Goal: Information Seeking & Learning: Find specific fact

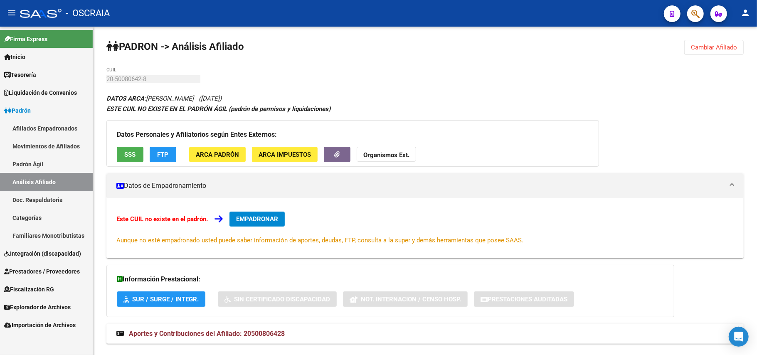
click at [54, 234] on link "Familiares Monotributistas" at bounding box center [46, 235] width 93 height 18
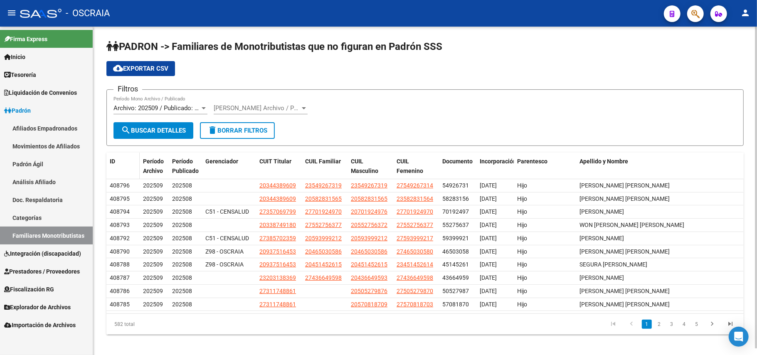
drag, startPoint x: 703, startPoint y: 180, endPoint x: 109, endPoint y: 167, distance: 594.7
click at [109, 167] on div "ID Período Archivo Período Publicado Gerenciador CUIT Titular CUIL Familiar CUI…" at bounding box center [424, 243] width 637 height 182
click at [109, 167] on datatable-header-cell "ID" at bounding box center [122, 165] width 33 height 27
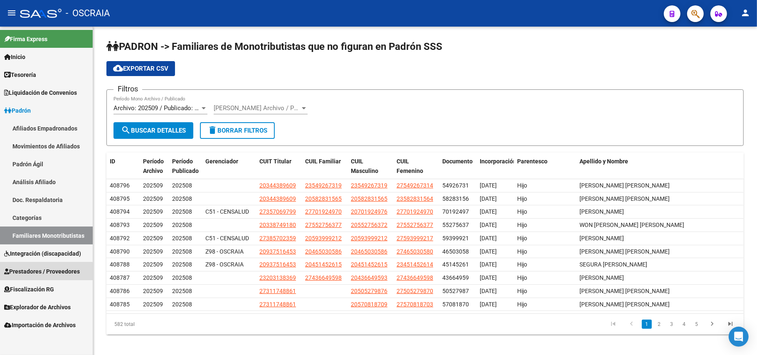
click at [45, 273] on span "Prestadores / Proveedores" at bounding box center [42, 271] width 76 height 9
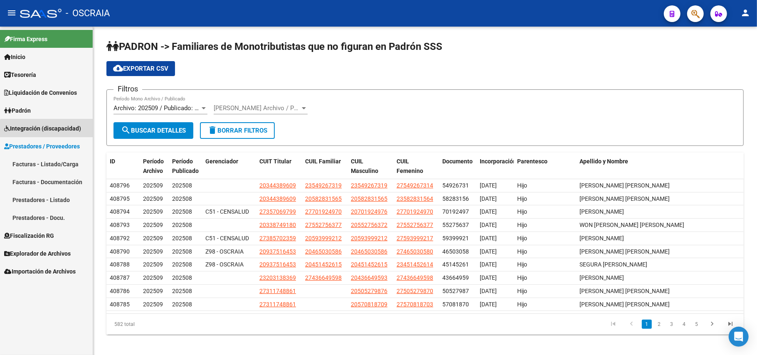
click at [54, 136] on link "Integración (discapacidad)" at bounding box center [46, 128] width 93 height 18
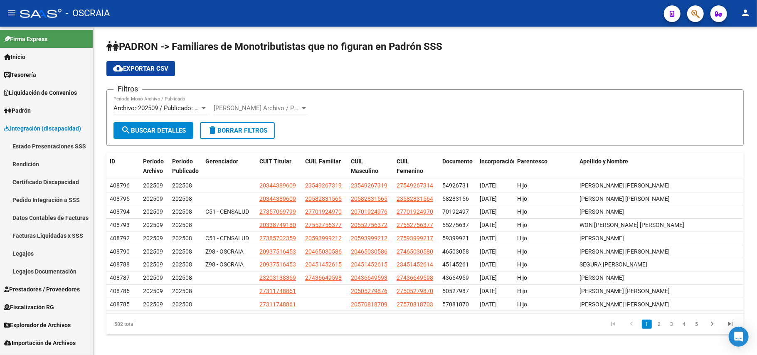
click at [52, 341] on span "Importación de Archivos" at bounding box center [39, 342] width 71 height 9
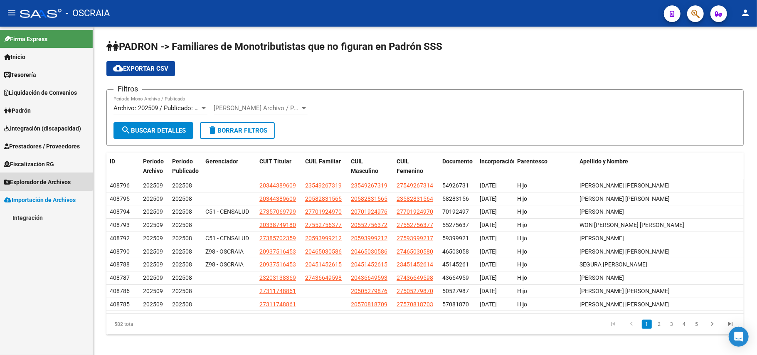
click at [38, 175] on link "Explorador de Archivos" at bounding box center [46, 182] width 93 height 18
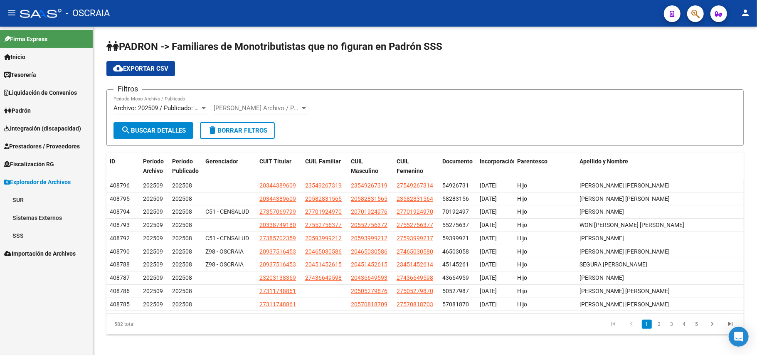
click at [29, 229] on link "SSS" at bounding box center [46, 235] width 93 height 18
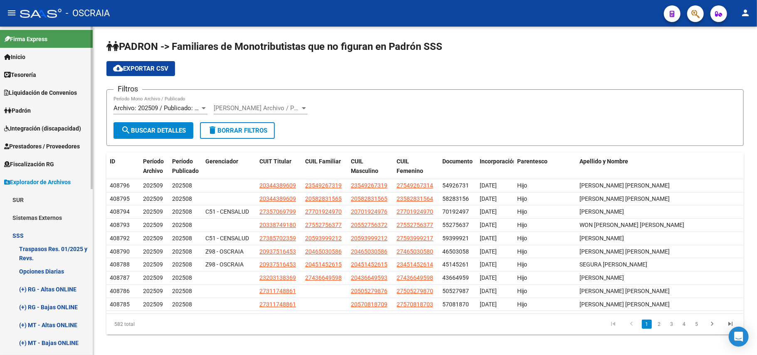
scroll to position [166, 0]
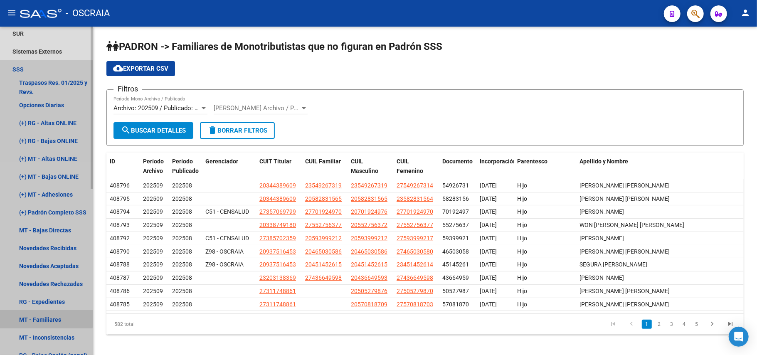
click at [44, 318] on link "MT - Familiares" at bounding box center [46, 319] width 93 height 18
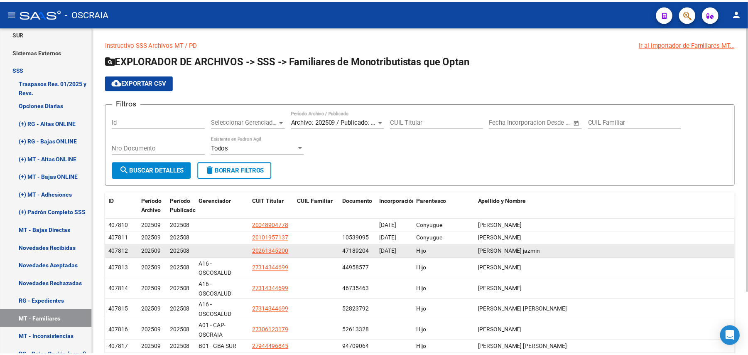
scroll to position [55, 0]
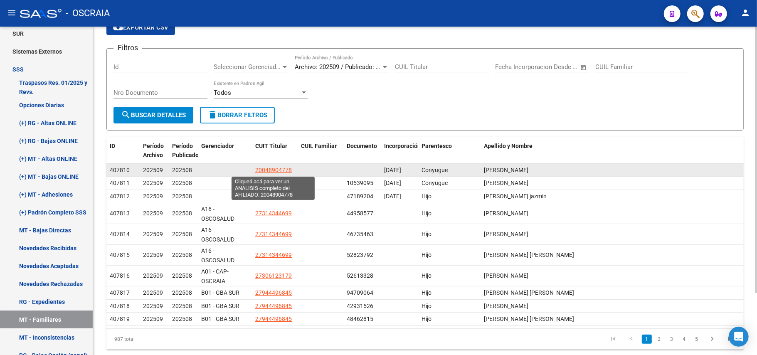
click at [273, 170] on span "20048904778" at bounding box center [273, 170] width 37 height 7
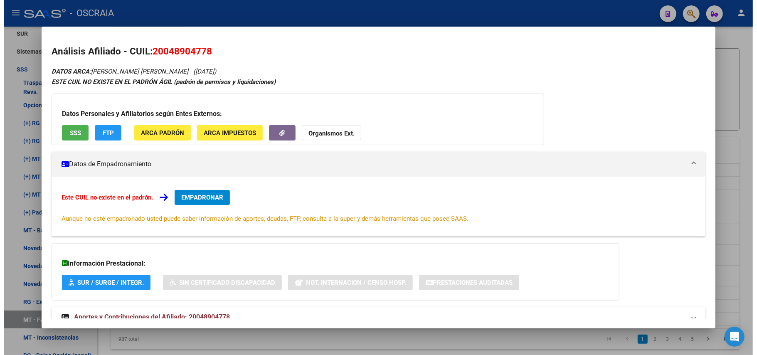
scroll to position [9, 0]
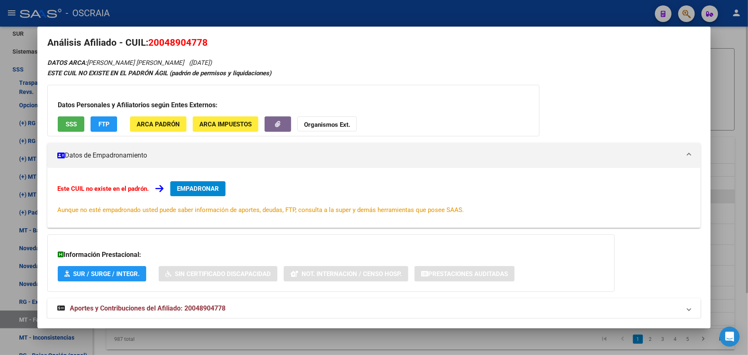
click at [382, 202] on div at bounding box center [374, 177] width 748 height 355
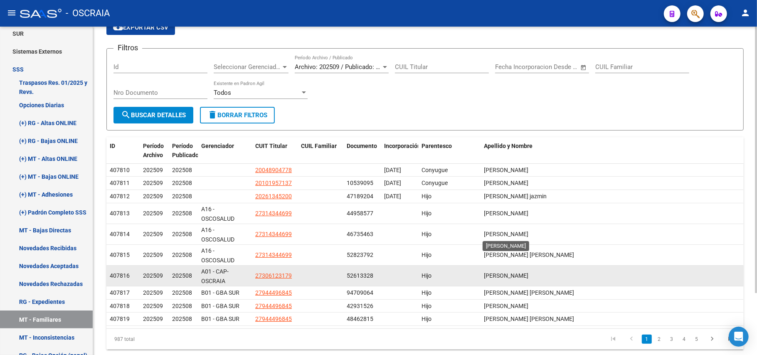
scroll to position [77, 0]
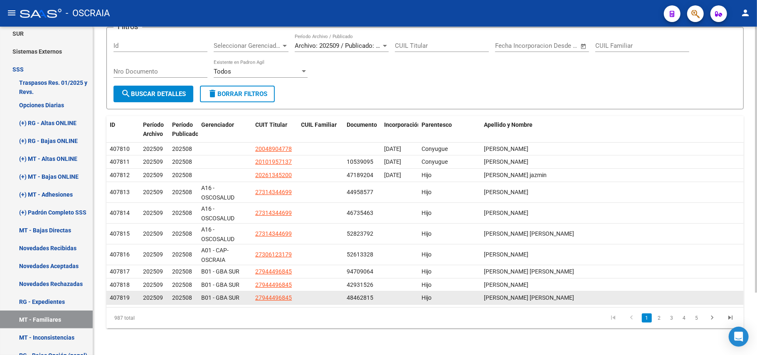
drag, startPoint x: 610, startPoint y: 303, endPoint x: 132, endPoint y: 300, distance: 478.3
click at [112, 300] on div "407819 202509 202508 B01 - GBA SUR 27944496845 48462815 Hijo [PERSON_NAME] [PER…" at bounding box center [424, 297] width 637 height 13
click at [146, 294] on span "202509" at bounding box center [153, 297] width 20 height 7
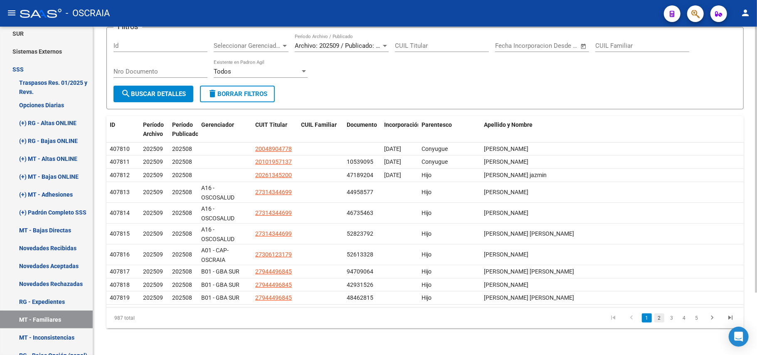
click at [382, 318] on link "2" at bounding box center [659, 317] width 10 height 9
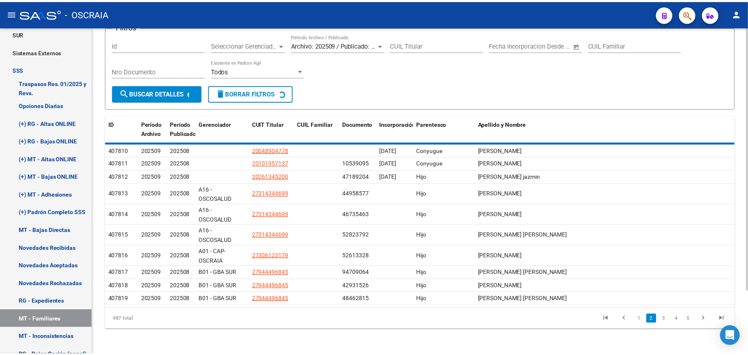
scroll to position [47, 0]
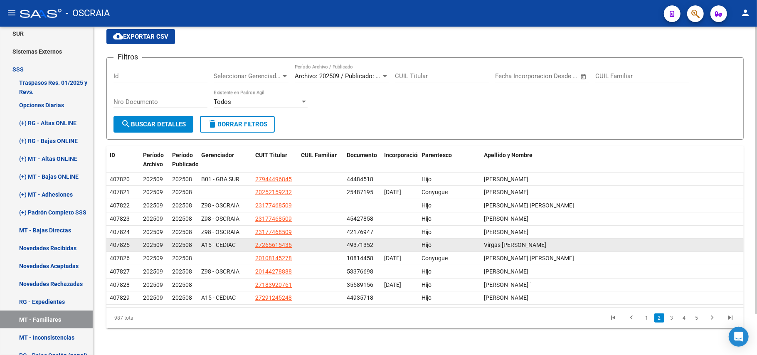
drag, startPoint x: 555, startPoint y: 245, endPoint x: 110, endPoint y: 247, distance: 445.0
click at [110, 247] on div "407825 202509 202508 A15 - CEDIAC 27265615436 49371352 Hijo Virgas [PERSON_NAME]" at bounding box center [424, 245] width 637 height 13
copy div "407825 202509 202508 A15 - CEDIAC 27265615436 49371352 Hijo Virgas [PERSON_NAME]"
click at [256, 244] on span "27265615436" at bounding box center [273, 244] width 37 height 7
type textarea "27265615436"
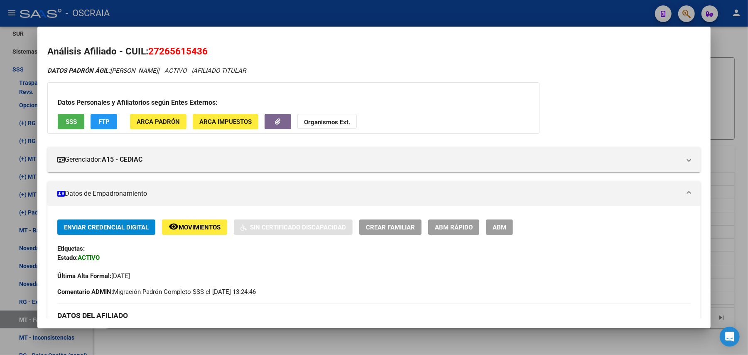
click at [165, 123] on span "ARCA Padrón" at bounding box center [158, 121] width 43 height 7
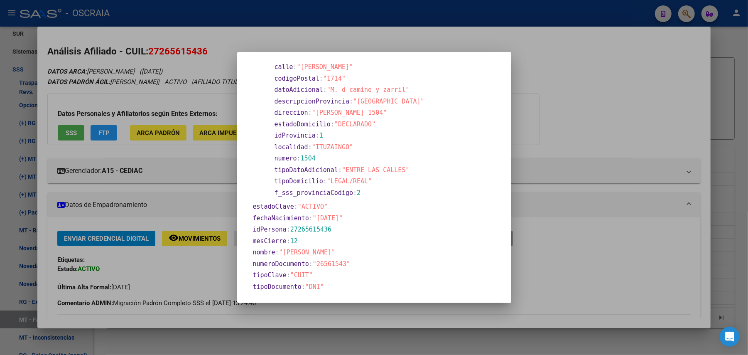
scroll to position [326, 0]
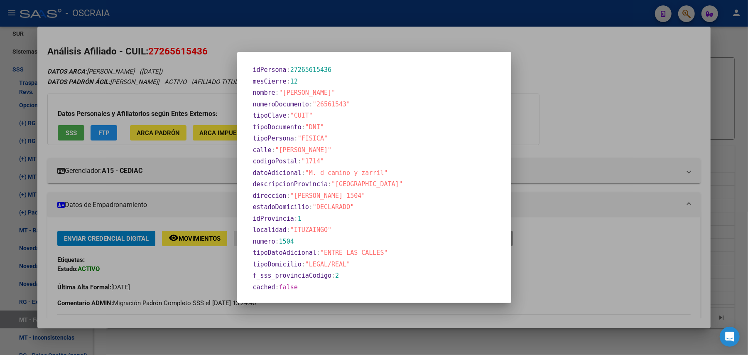
drag, startPoint x: 251, startPoint y: 70, endPoint x: 394, endPoint y: 290, distance: 262.2
click at [382, 290] on section "apellido : "[PERSON_NAME]" domicilio : 0 : calle : "[PERSON_NAME]" codigoPostal…" at bounding box center [337, 18] width 181 height 550
copy section "apellido : "[PERSON_NAME]" domicilio : 0 : calle : "[PERSON_NAME]" codigoPostal…"
click at [382, 239] on div at bounding box center [374, 177] width 748 height 355
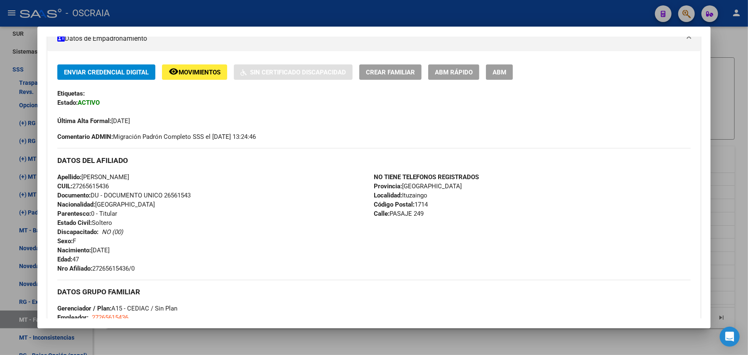
scroll to position [277, 0]
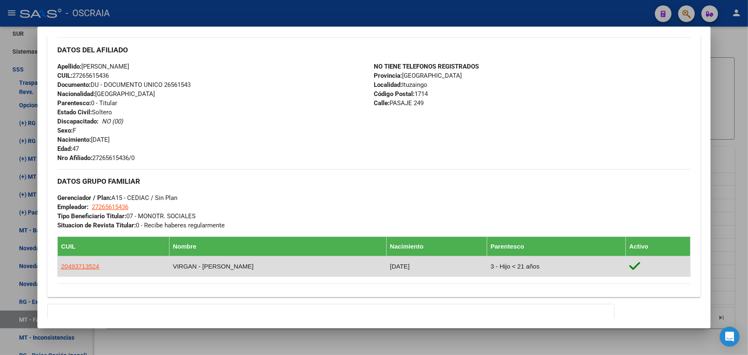
drag, startPoint x: 54, startPoint y: 160, endPoint x: 607, endPoint y: 261, distance: 561.7
click at [382, 261] on div "Enviar Credencial Digital remove_red_eye Movimientos Sin Certificado Discapacid…" at bounding box center [374, 118] width 634 height 329
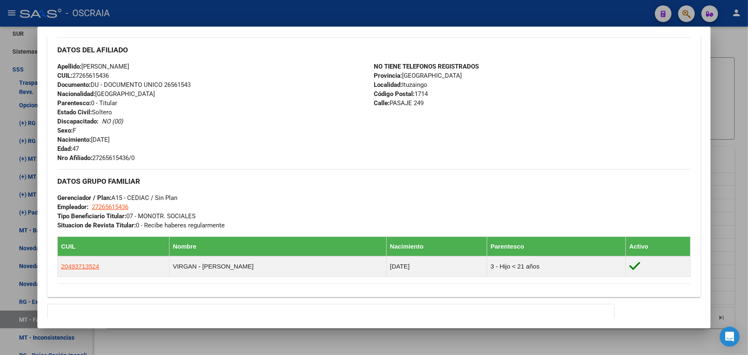
copy div "DATOS DEL AFILIADO Apellido: [PERSON_NAME] CUIL: 27265615436 Documento: DU - DO…"
